Goal: Download file/media: Obtain a digital file from the website

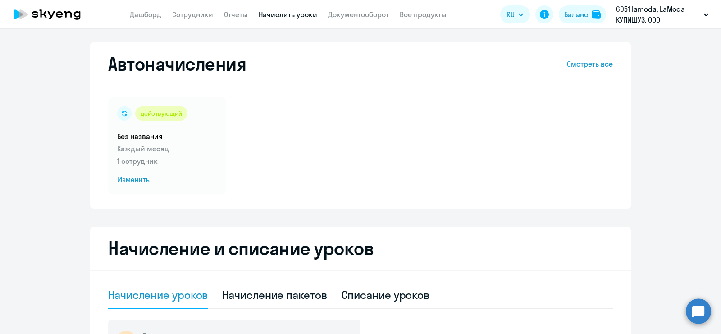
select select "10"
click at [340, 12] on link "Документооборот" at bounding box center [358, 14] width 61 height 9
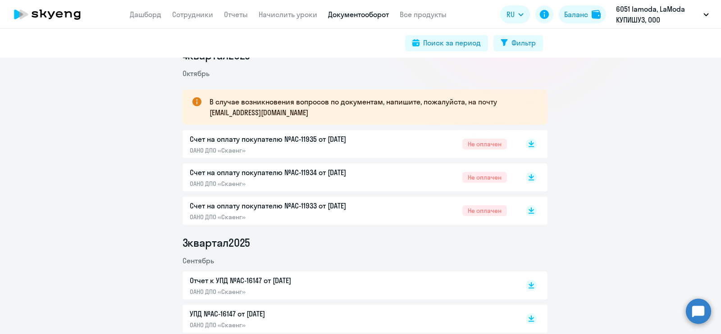
scroll to position [146, 0]
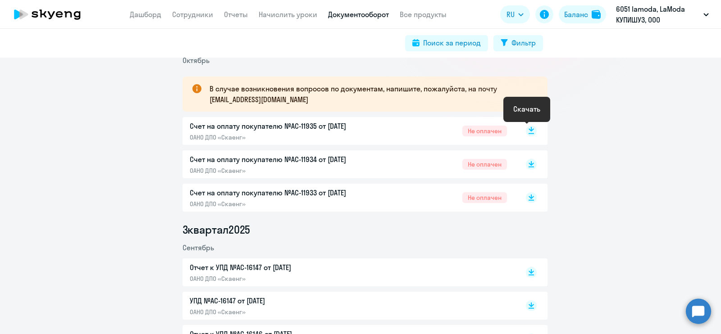
click at [529, 133] on icon at bounding box center [531, 133] width 5 height 1
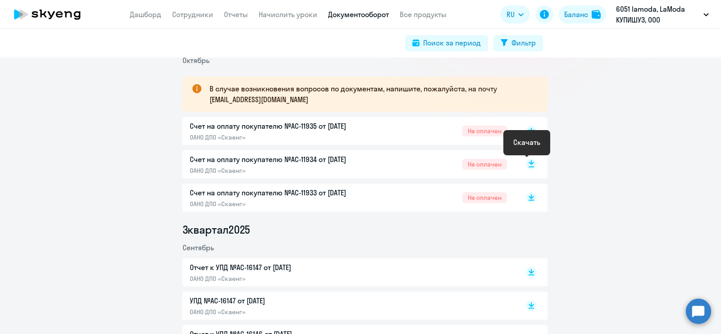
click at [527, 165] on rect at bounding box center [531, 164] width 11 height 11
click at [526, 199] on rect at bounding box center [531, 197] width 11 height 11
